Goal: Task Accomplishment & Management: Complete application form

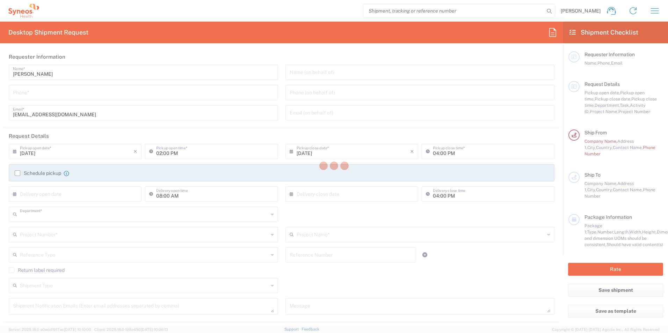
type input "3190"
type input "[GEOGRAPHIC_DATA]"
type input "[PERSON_NAME] Research Group Ltd-Macclesfield [GEOGRAPHIC_DATA]"
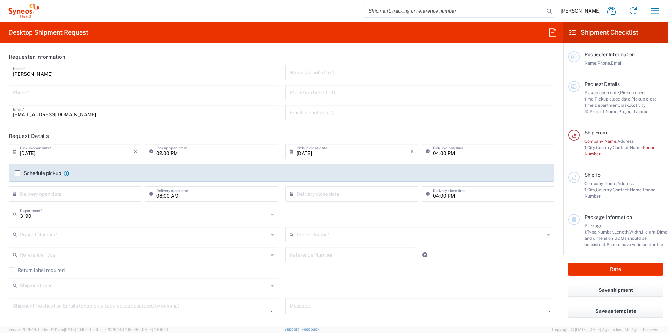
click at [103, 91] on input "tel" at bounding box center [143, 92] width 261 height 12
type input "07588181209"
click at [217, 57] on header "Requester Information" at bounding box center [281, 57] width 556 height 16
click at [312, 73] on input "text" at bounding box center [419, 72] width 261 height 12
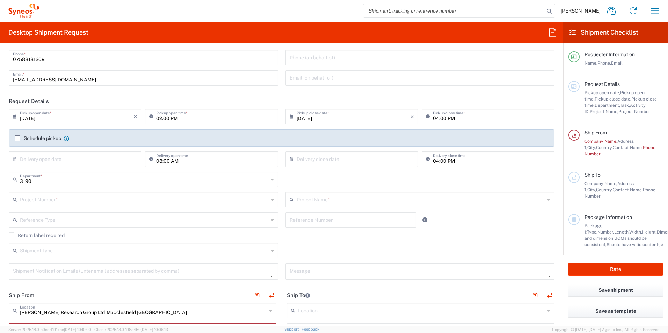
click at [94, 118] on input "[DATE]" at bounding box center [76, 116] width 113 height 12
click at [73, 160] on span "10" at bounding box center [76, 160] width 10 height 10
type input "[DATE]"
click at [210, 115] on input "02:00 PM" at bounding box center [214, 116] width 117 height 12
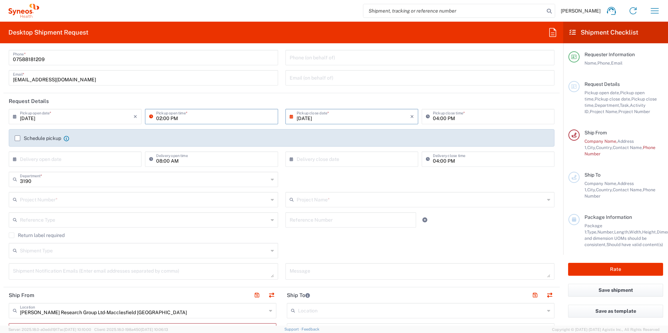
click at [178, 119] on input "02:00 PM" at bounding box center [214, 116] width 117 height 12
click at [112, 116] on input "[DATE]" at bounding box center [76, 116] width 113 height 12
click at [65, 158] on span "9" at bounding box center [66, 160] width 10 height 10
type input "[DATE]"
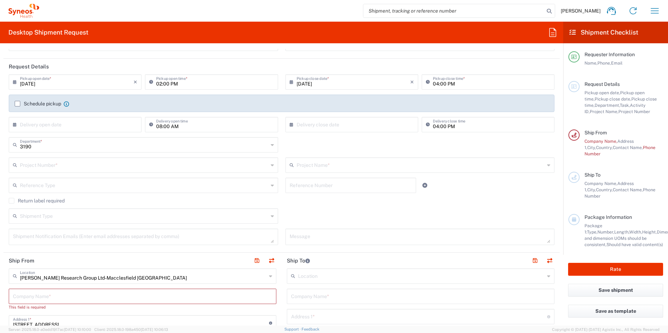
scroll to position [70, 0]
click at [94, 126] on input "text" at bounding box center [76, 124] width 113 height 12
click at [201, 59] on header "Request Details" at bounding box center [281, 66] width 556 height 16
click at [109, 125] on input "text" at bounding box center [76, 124] width 113 height 12
click at [67, 168] on span "9" at bounding box center [66, 168] width 10 height 10
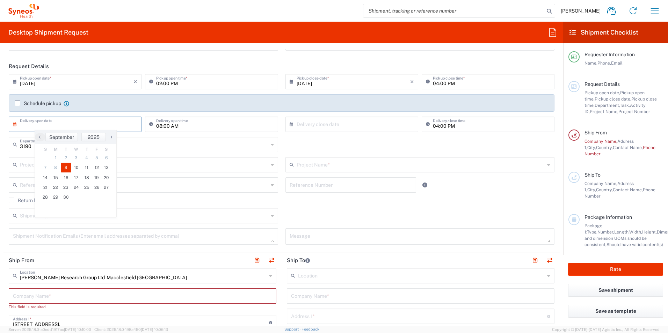
type input "[DATE]"
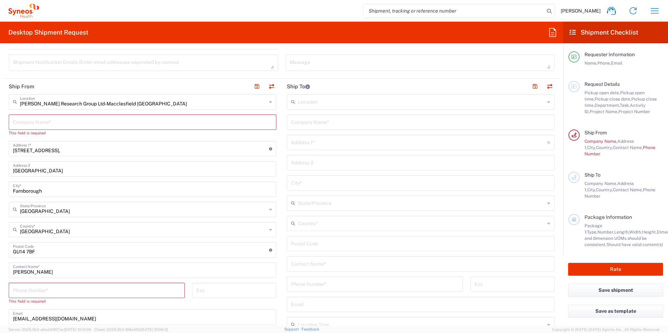
scroll to position [244, 0]
click at [272, 84] on button "button" at bounding box center [271, 86] width 10 height 10
type input "[PERSON_NAME] Research Group Ltd-Macclesfield [GEOGRAPHIC_DATA]"
type input "[STREET_ADDRESS],"
type input "[GEOGRAPHIC_DATA]"
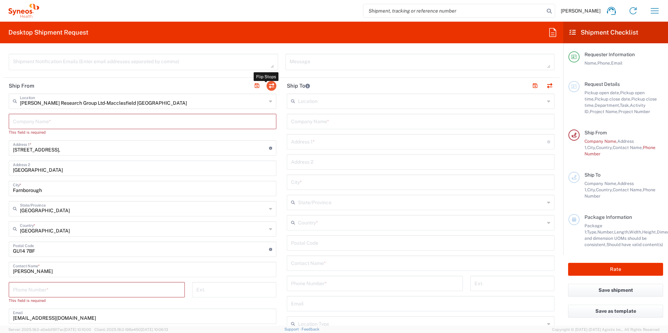
type input "Farnborough"
type input "[GEOGRAPHIC_DATA]"
type input "GU14 7BF"
type input "[PERSON_NAME]"
type input "[EMAIL_ADDRESS][DOMAIN_NAME]"
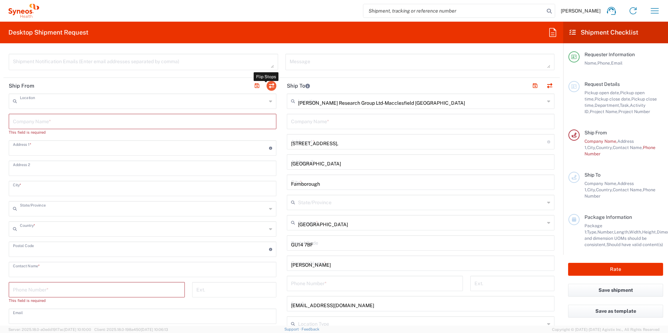
type input "EORI"
type input "VAT"
type input "GB693714895"
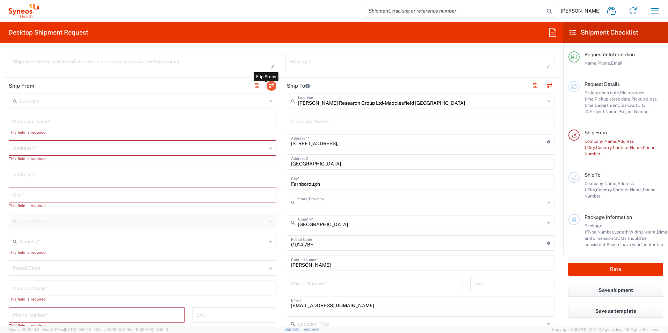
type input "[GEOGRAPHIC_DATA]"
click at [78, 103] on input "text" at bounding box center [143, 101] width 246 height 12
type input "S"
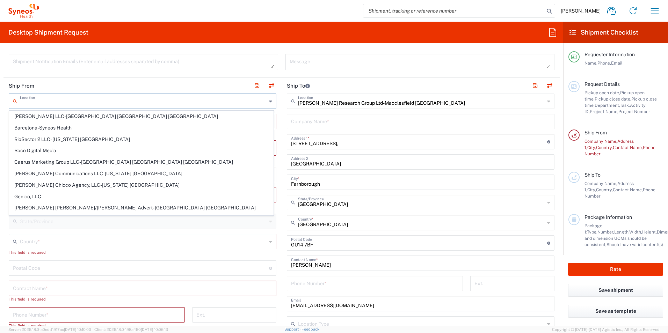
click at [273, 11] on div "[PERSON_NAME] Home Shipment estimator Shipment tracking Desktop shipment reques…" at bounding box center [352, 10] width 626 height 17
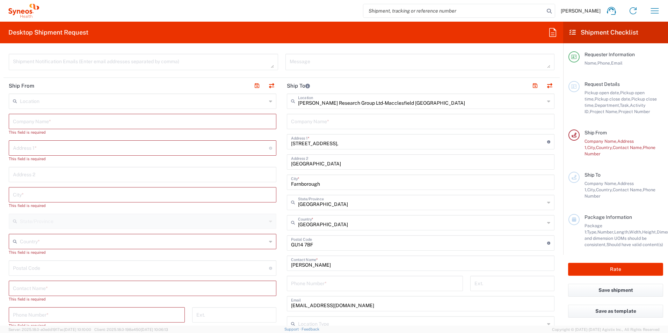
click at [93, 235] on input "text" at bounding box center [143, 241] width 246 height 12
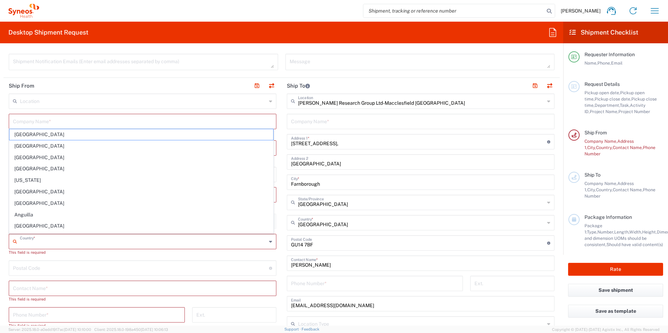
click at [116, 122] on input "text" at bounding box center [142, 121] width 259 height 12
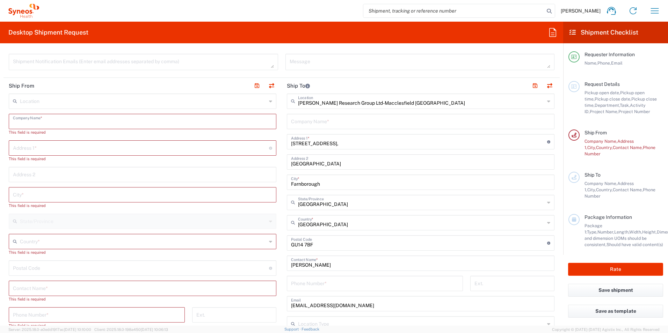
type input "h"
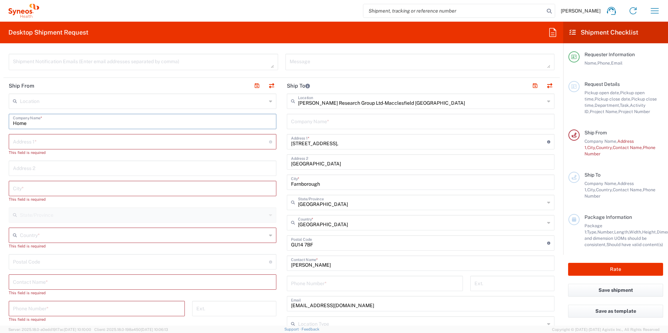
type input "Home"
click at [88, 143] on input "text" at bounding box center [141, 141] width 256 height 12
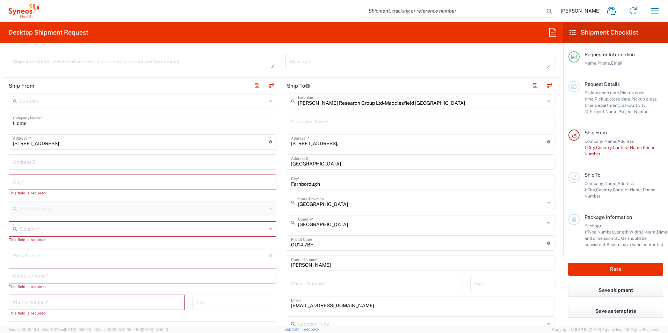
type input "[STREET_ADDRESS]"
click at [82, 186] on input "text" at bounding box center [142, 182] width 259 height 12
type input "glynneath"
click at [65, 222] on input "text" at bounding box center [143, 222] width 246 height 12
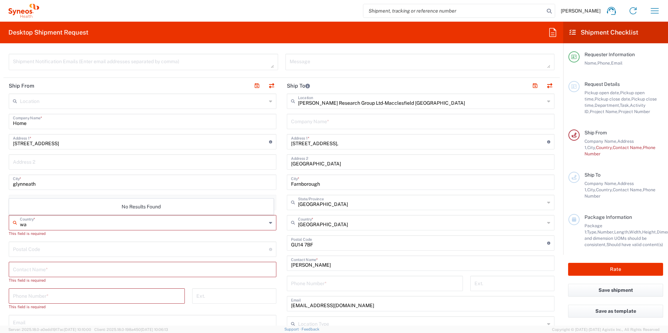
type input "w"
drag, startPoint x: 51, startPoint y: 196, endPoint x: 69, endPoint y: 228, distance: 37.5
click at [51, 196] on span "[GEOGRAPHIC_DATA]" at bounding box center [141, 197] width 264 height 11
type input "[GEOGRAPHIC_DATA]"
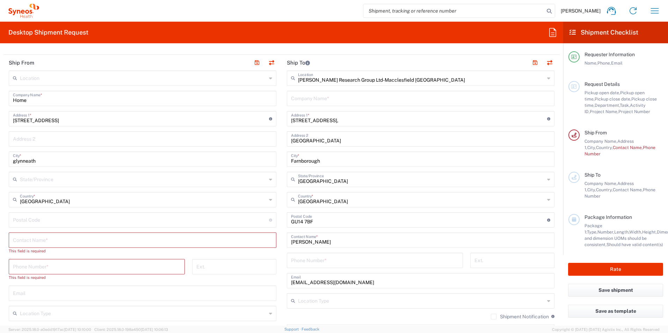
scroll to position [279, 0]
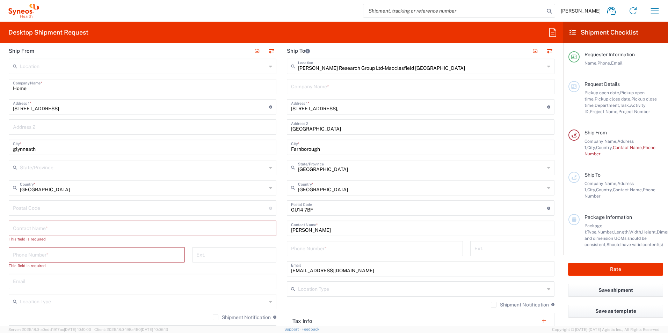
click at [68, 212] on input "undefined" at bounding box center [141, 207] width 256 height 12
type input "SA1 5LB"
click at [89, 226] on input "text" at bounding box center [142, 228] width 259 height 12
type input "[PERSON_NAME]"
click at [92, 241] on div "Location [PERSON_NAME] LLC-[GEOGRAPHIC_DATA] [GEOGRAPHIC_DATA] [GEOGRAPHIC_DATA…" at bounding box center [142, 229] width 267 height 340
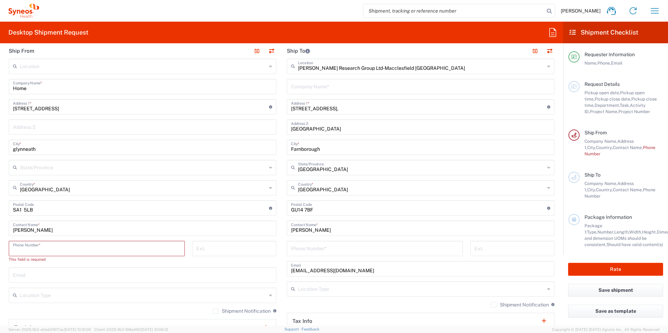
click at [95, 247] on input "tel" at bounding box center [97, 248] width 168 height 12
type input "07588181209"
click at [277, 305] on main "Location [PERSON_NAME] LLC-[GEOGRAPHIC_DATA] [GEOGRAPHIC_DATA] [GEOGRAPHIC_DATA…" at bounding box center [142, 226] width 278 height 334
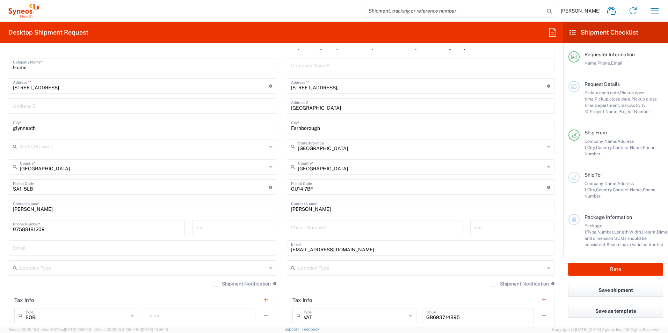
scroll to position [341, 0]
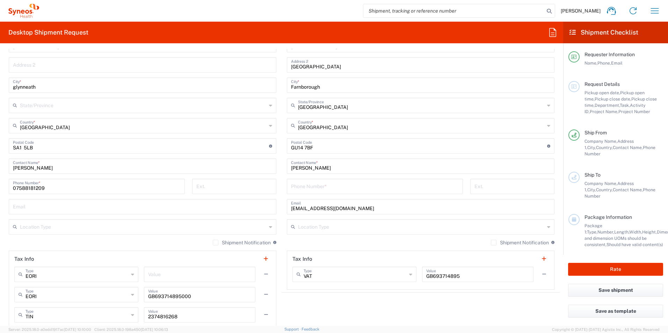
click at [62, 204] on input "text" at bounding box center [142, 206] width 259 height 12
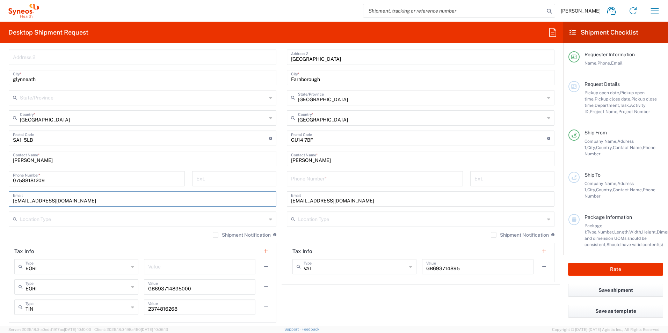
type input "[EMAIL_ADDRESS][DOMAIN_NAME]"
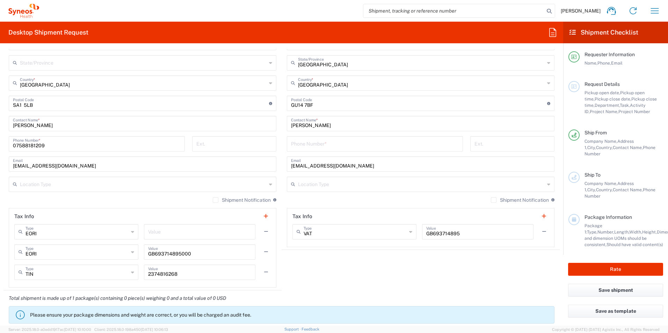
click at [81, 190] on div "Location Type" at bounding box center [142, 184] width 267 height 15
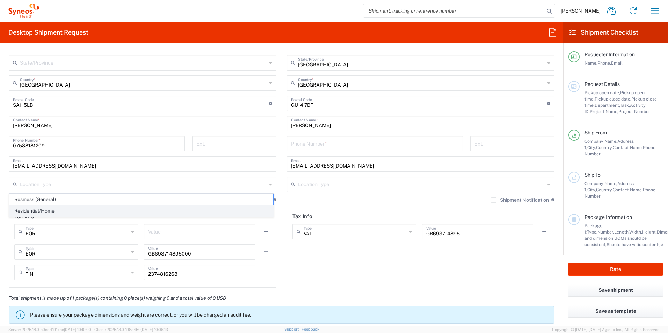
click at [87, 209] on span "Residential/Home" at bounding box center [141, 211] width 264 height 11
type input "Residential/Home"
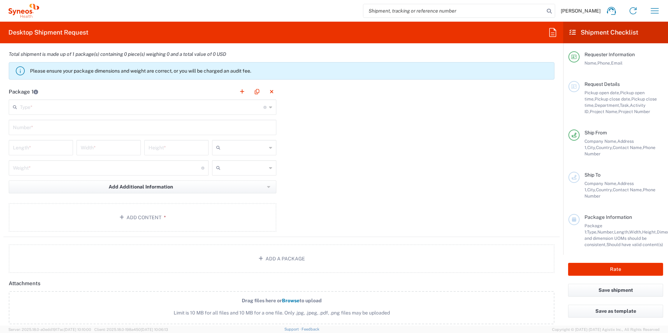
scroll to position [628, 0]
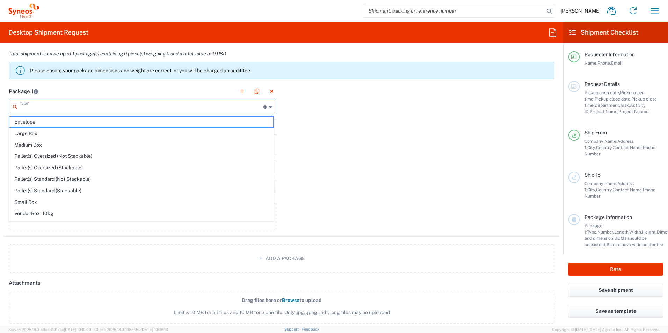
click at [110, 105] on input "text" at bounding box center [141, 106] width 243 height 12
click at [106, 128] on li "Large Box" at bounding box center [141, 134] width 264 height 12
type input "Large Box"
type input "17.5"
type input "12.5"
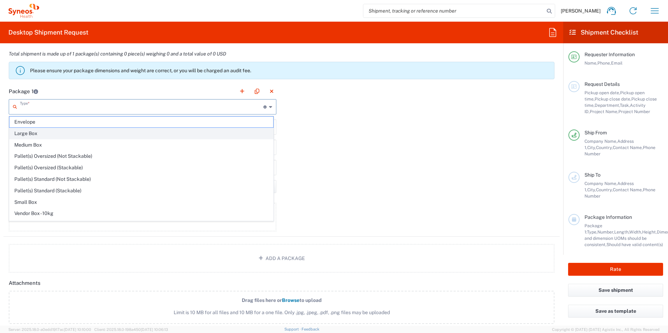
type input "3"
type input "in"
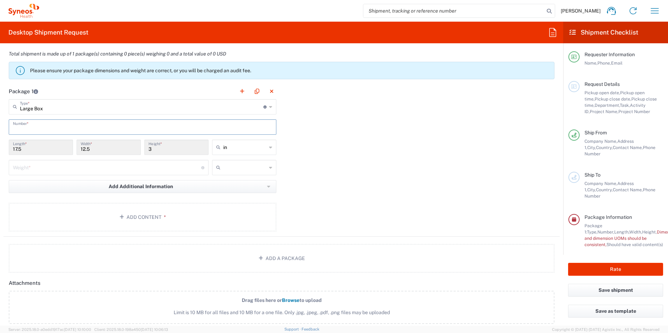
click at [59, 128] on input "text" at bounding box center [142, 126] width 259 height 12
type input "1"
click at [113, 168] on input "number" at bounding box center [107, 167] width 188 height 12
type input "2"
click at [336, 215] on div "Package 1 Large Box Type * Material used to package goods Envelope Large Box Me…" at bounding box center [281, 159] width 556 height 153
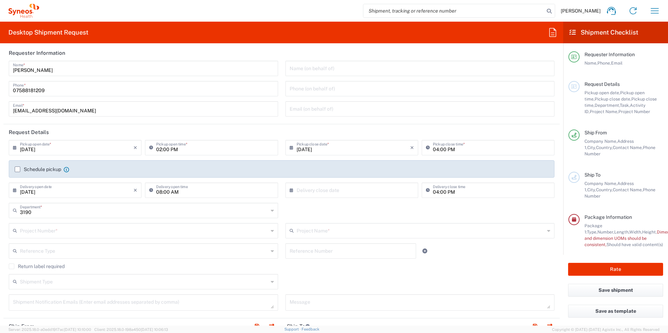
scroll to position [0, 0]
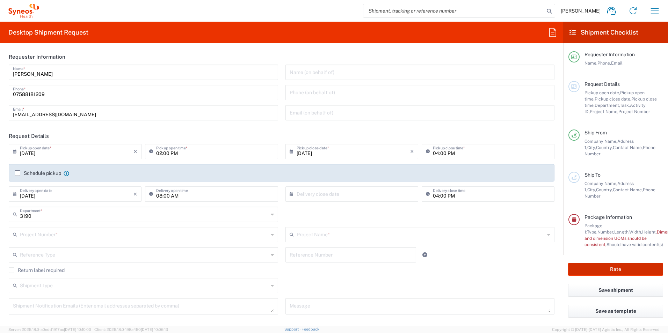
click at [624, 263] on button "Rate" at bounding box center [615, 269] width 95 height 13
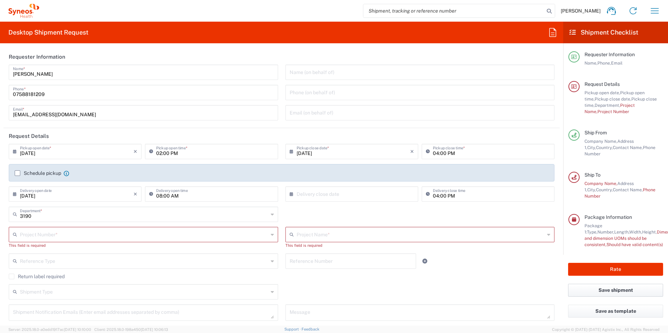
click at [628, 287] on button "Save shipment" at bounding box center [615, 290] width 95 height 13
